Goal: Task Accomplishment & Management: Complete application form

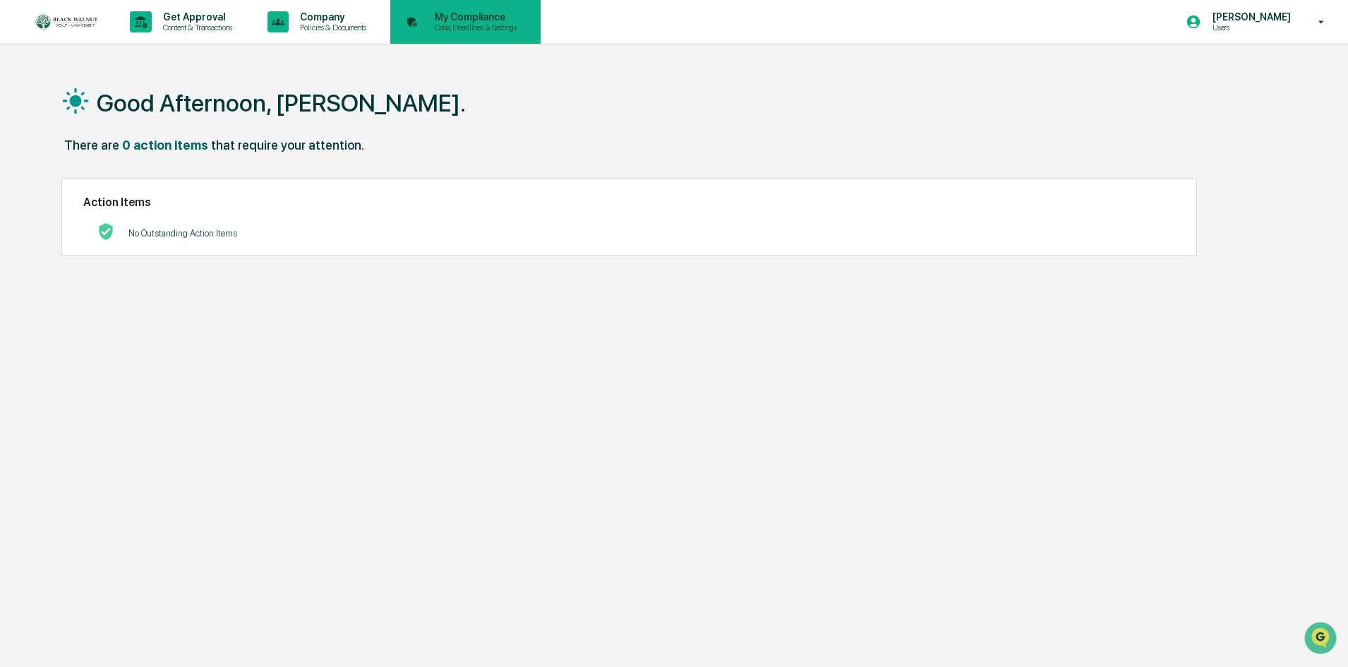
click at [470, 13] on p "My Compliance" at bounding box center [473, 16] width 100 height 11
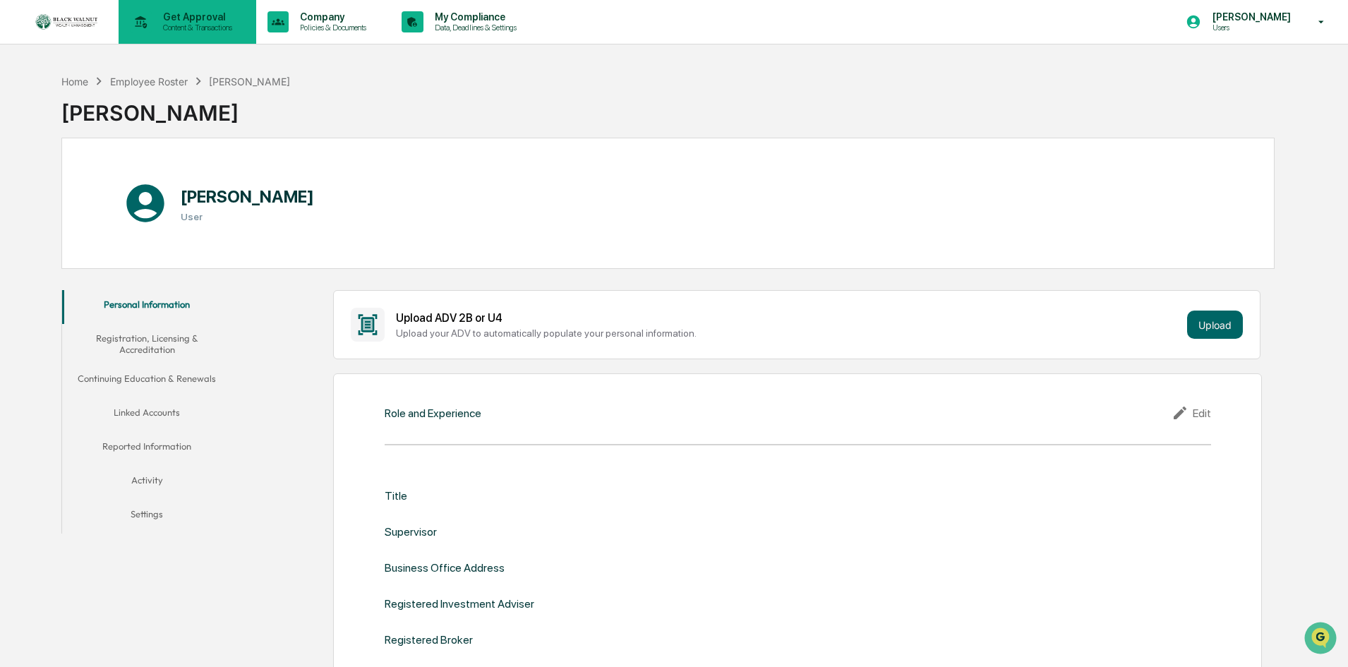
click at [185, 23] on p "Content & Transactions" at bounding box center [196, 28] width 88 height 10
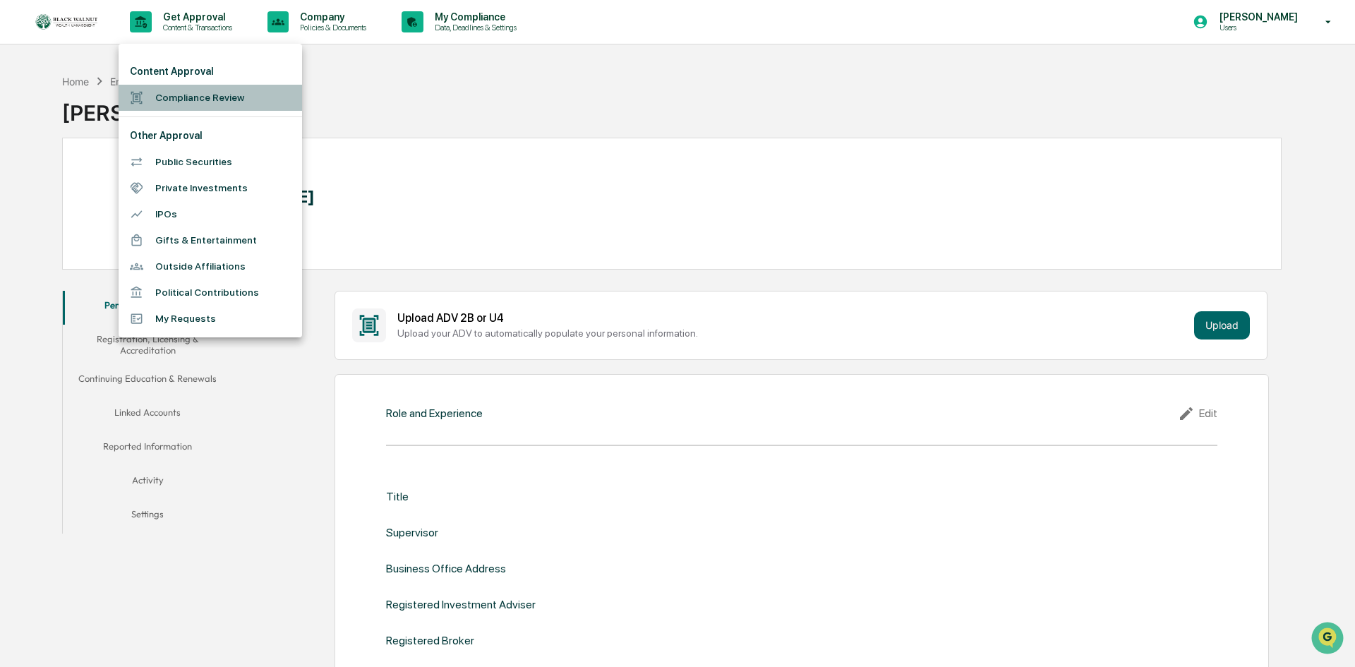
click at [205, 101] on li "Compliance Review" at bounding box center [210, 98] width 183 height 26
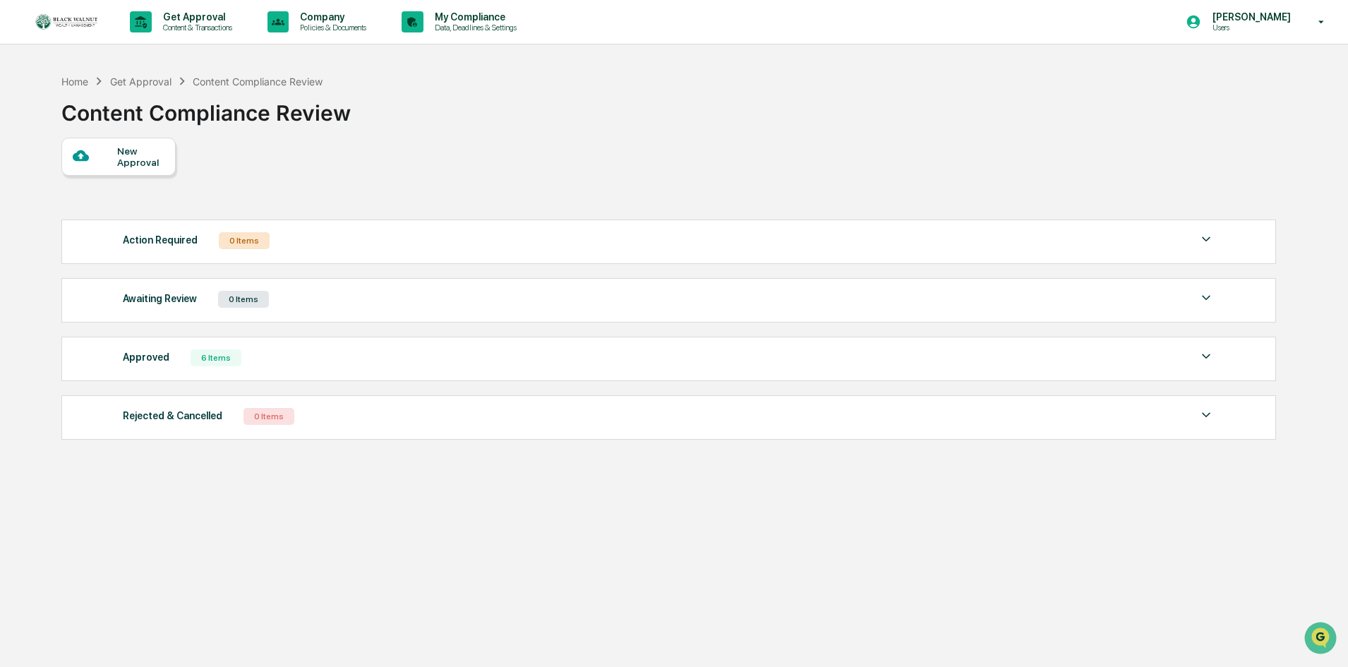
click at [137, 152] on div "New Approval" at bounding box center [140, 156] width 47 height 23
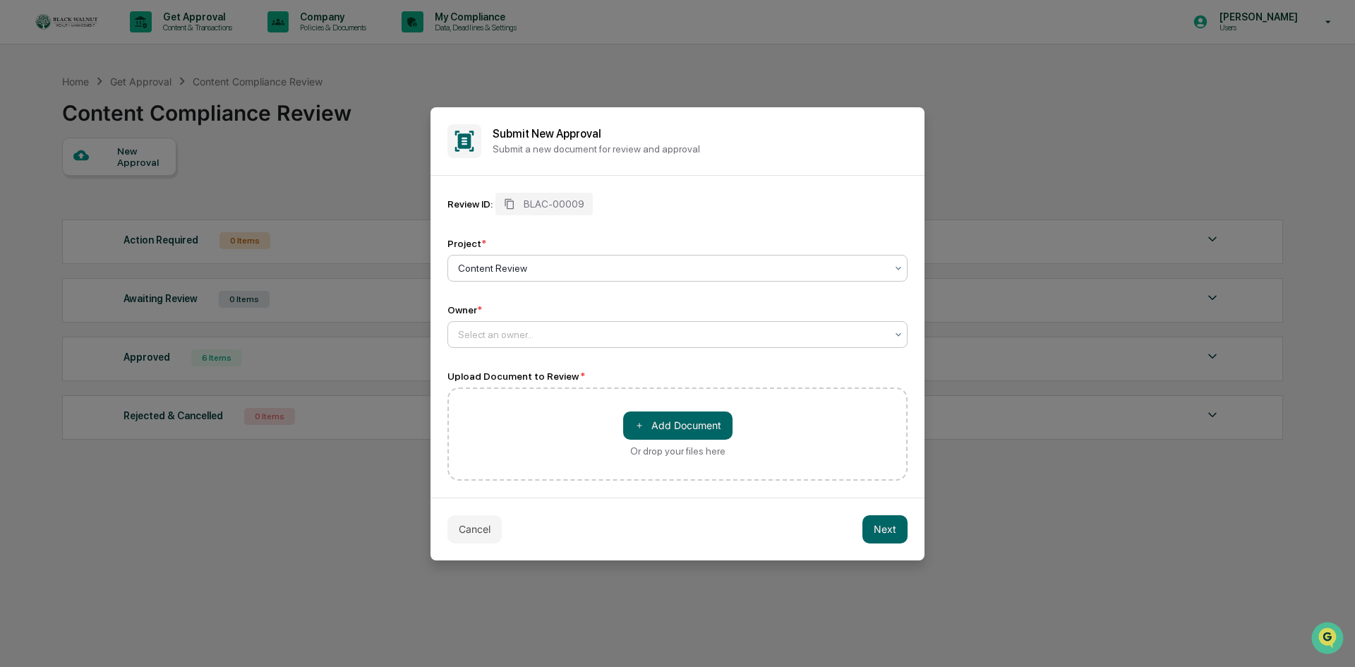
click at [572, 333] on div at bounding box center [672, 334] width 428 height 14
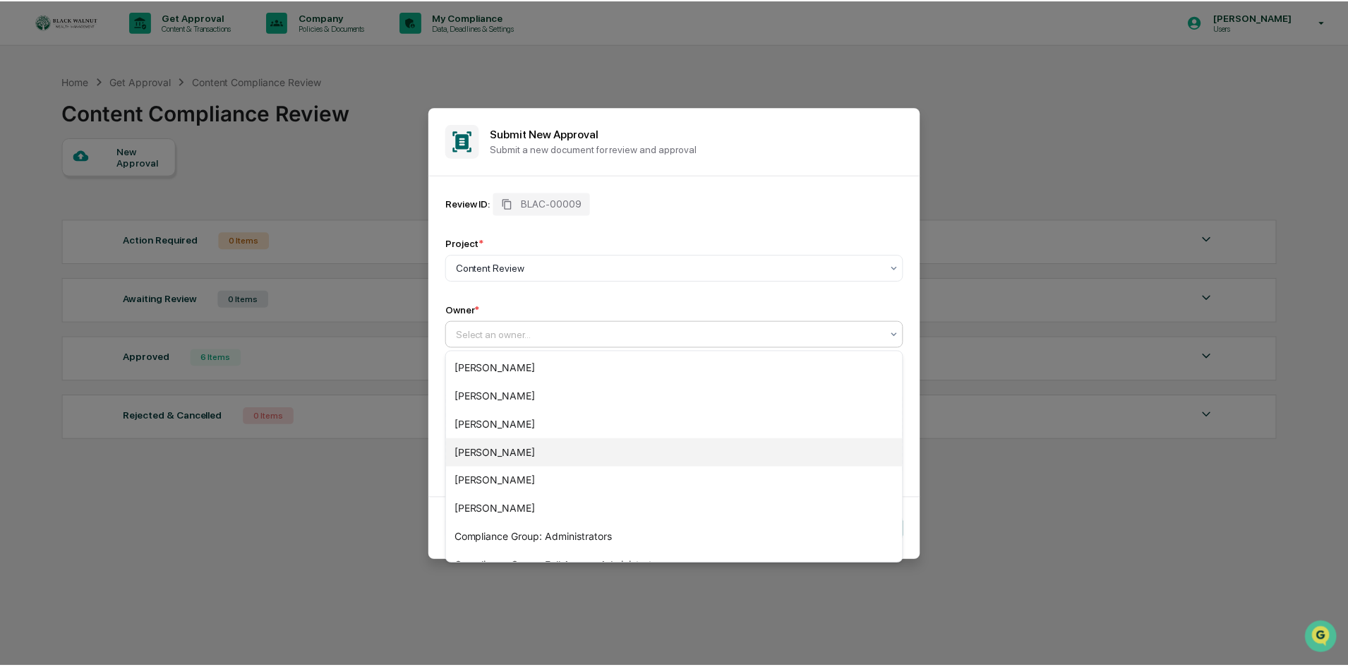
scroll to position [48, 0]
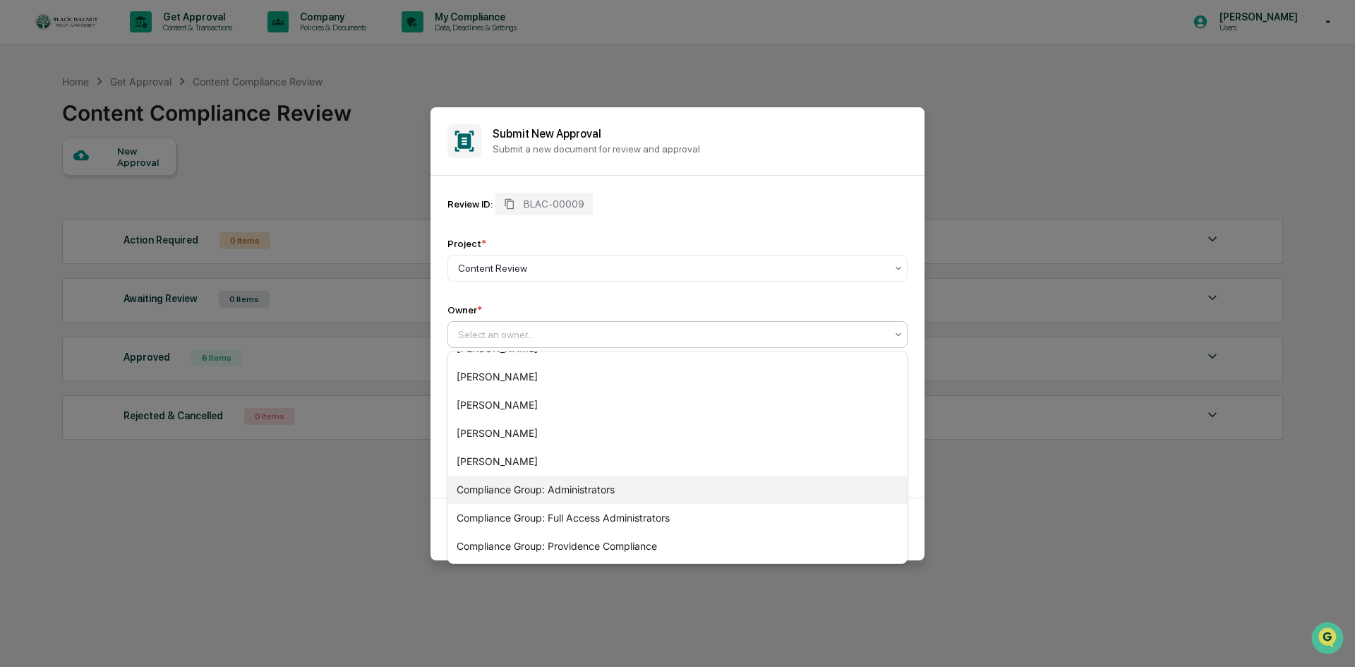
click at [610, 491] on div "Compliance Group: Administrators" at bounding box center [677, 490] width 459 height 28
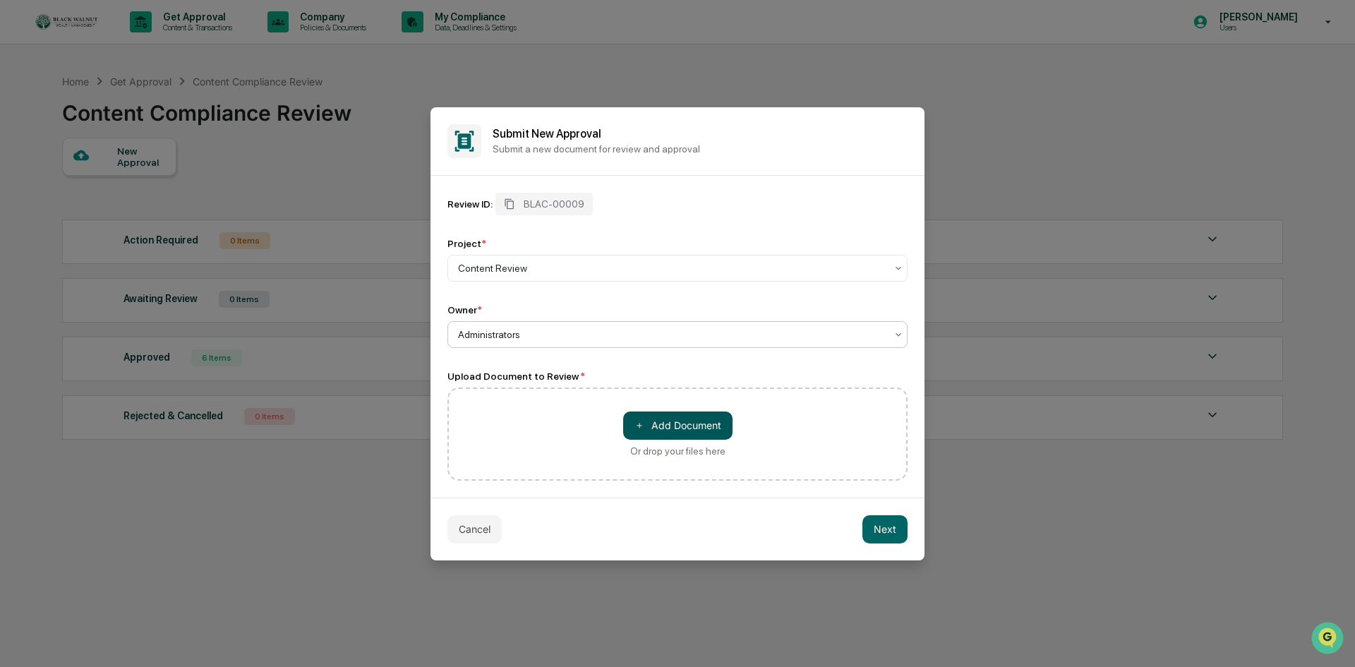
click at [703, 426] on button "＋ Add Document" at bounding box center [677, 425] width 109 height 28
click at [697, 426] on button "＋ Add Document" at bounding box center [677, 425] width 109 height 28
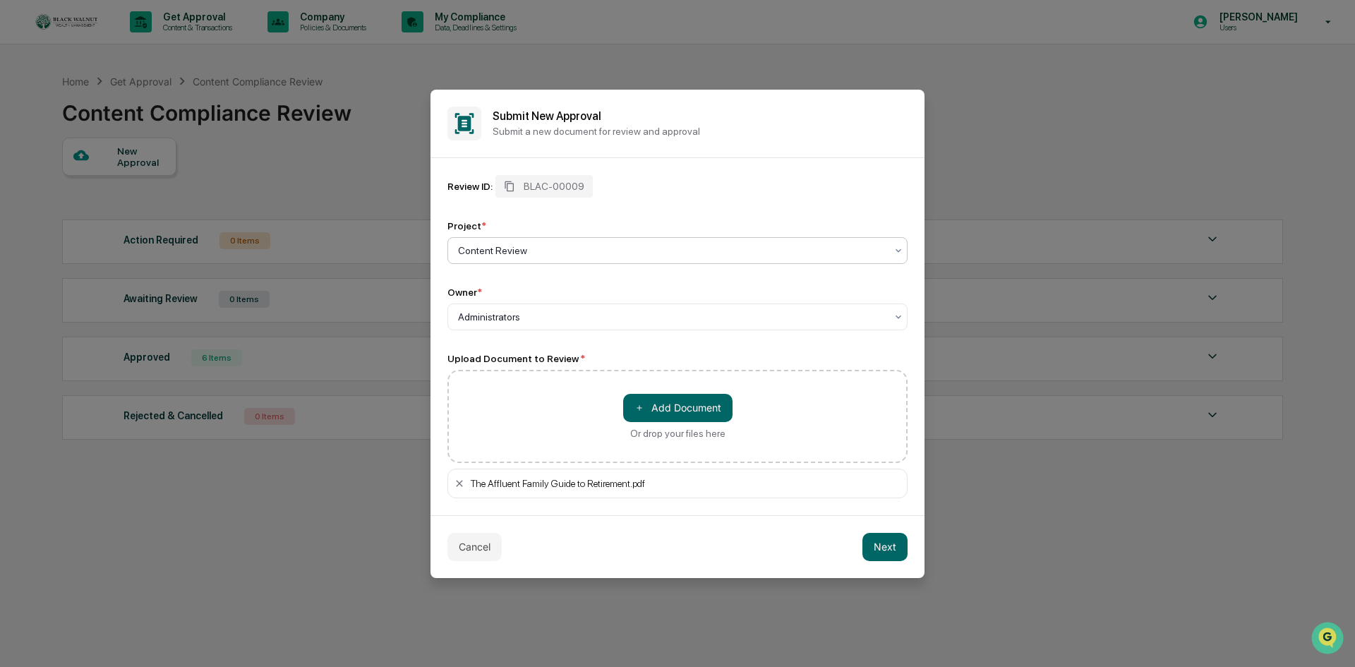
click at [677, 253] on div at bounding box center [672, 250] width 428 height 14
click at [699, 203] on div "Review ID: BLAC-00009 Project * Content Review Owner * Administrators" at bounding box center [677, 252] width 460 height 155
click at [885, 547] on button "Next" at bounding box center [884, 547] width 45 height 28
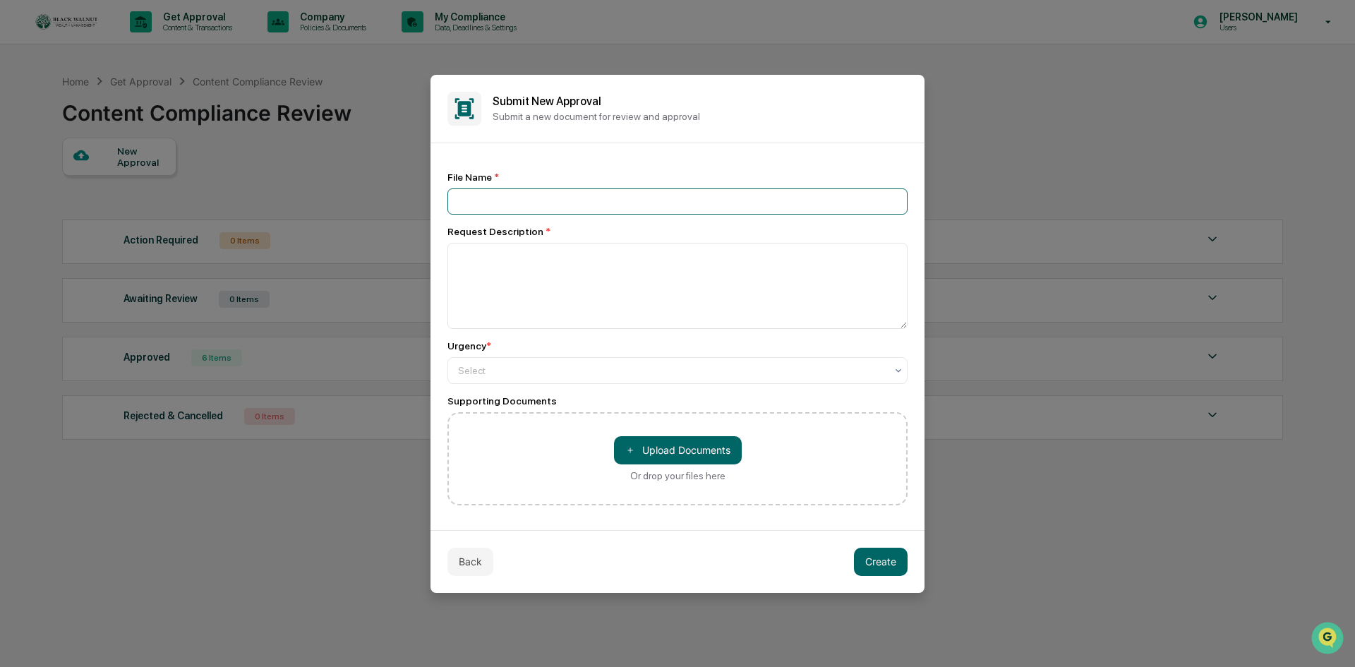
click at [553, 195] on input at bounding box center [677, 201] width 460 height 26
type input "**********"
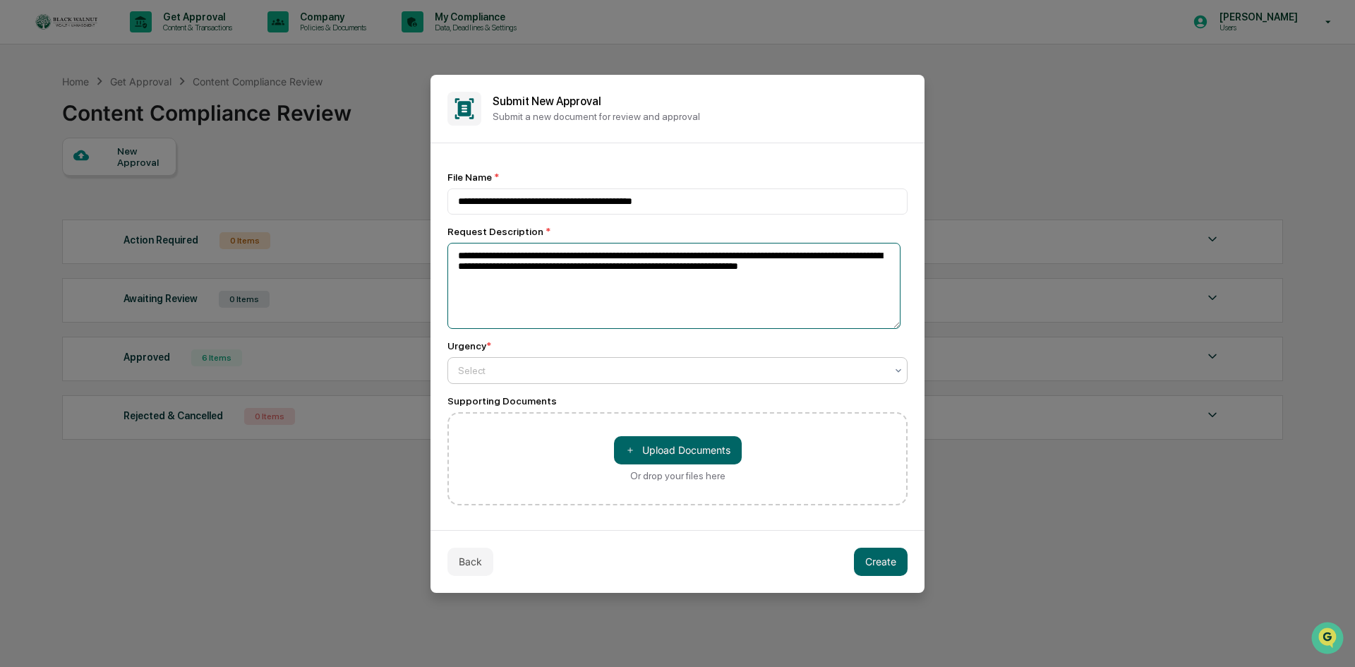
type textarea "**********"
click at [543, 378] on div at bounding box center [672, 370] width 428 height 14
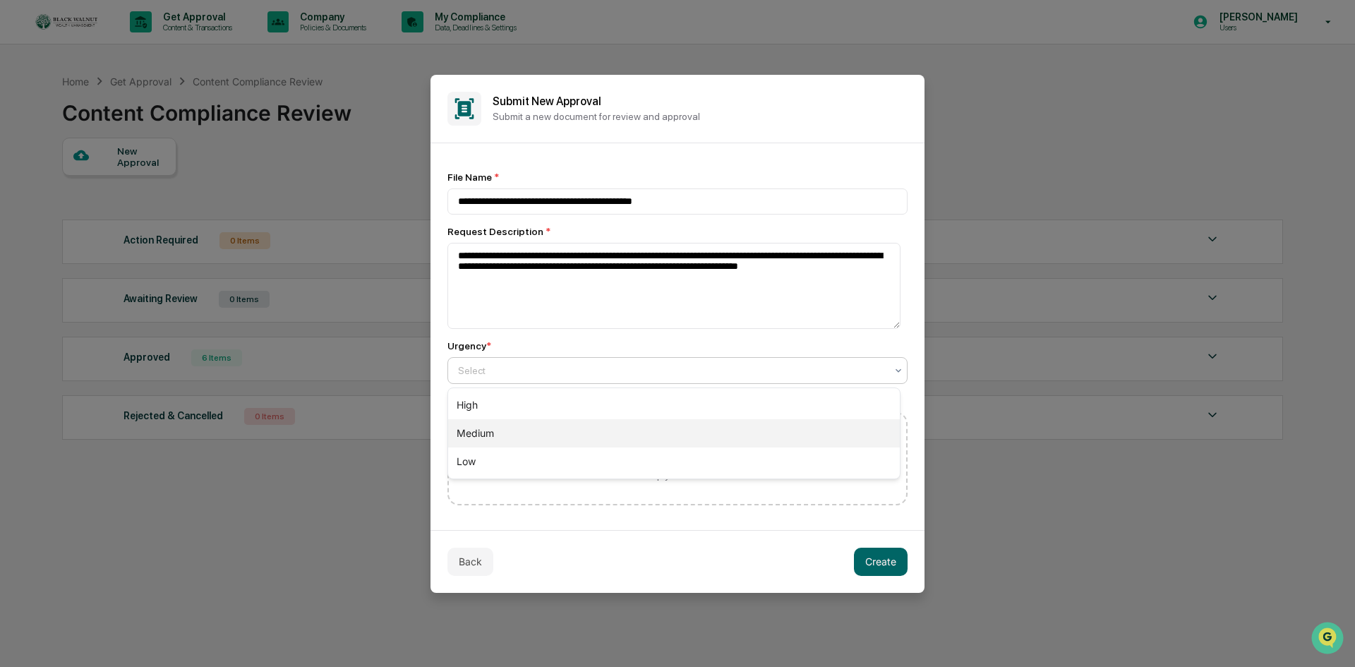
click at [524, 435] on div "Medium" at bounding box center [674, 433] width 452 height 28
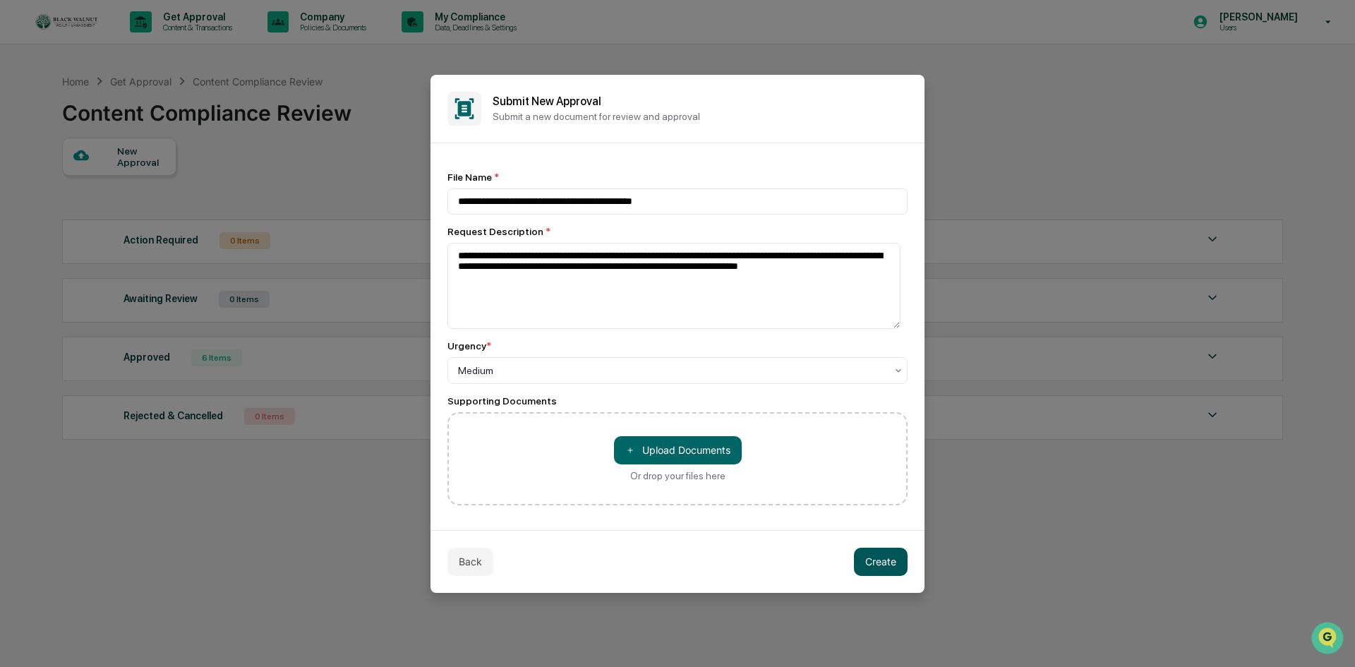
click at [887, 570] on button "Create" at bounding box center [881, 562] width 54 height 28
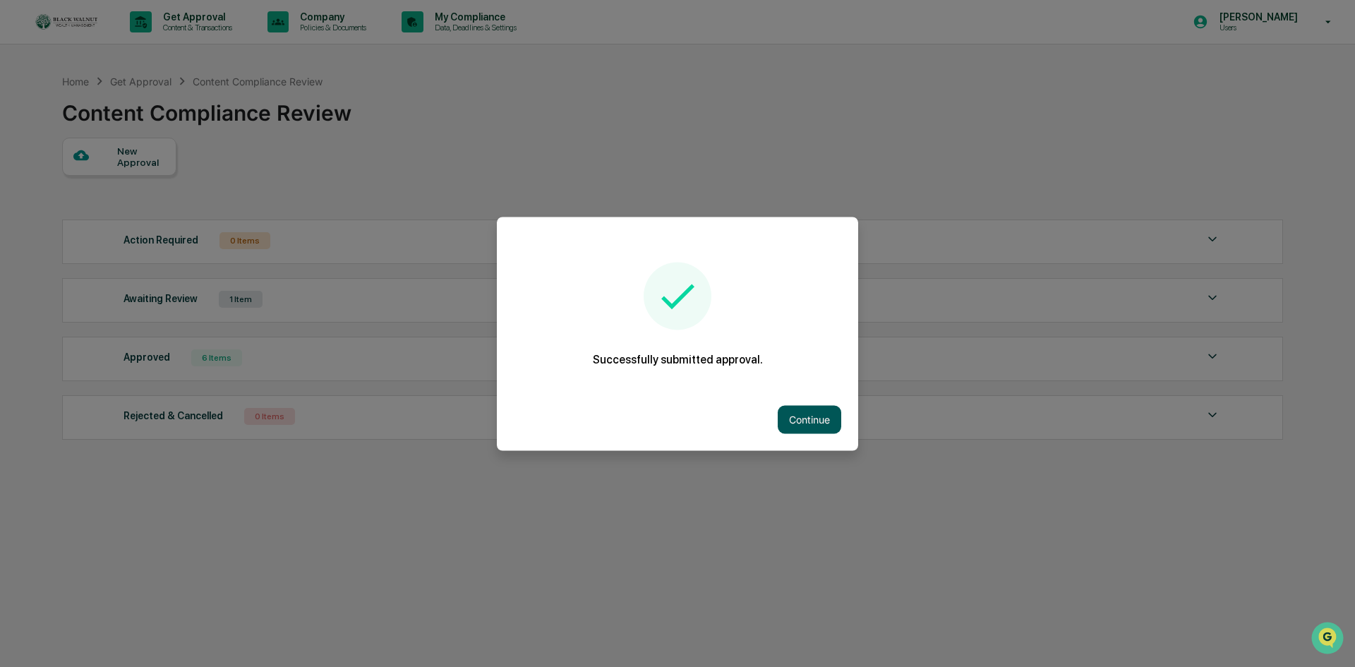
click at [807, 408] on button "Continue" at bounding box center [810, 419] width 64 height 28
